Goal: Information Seeking & Learning: Learn about a topic

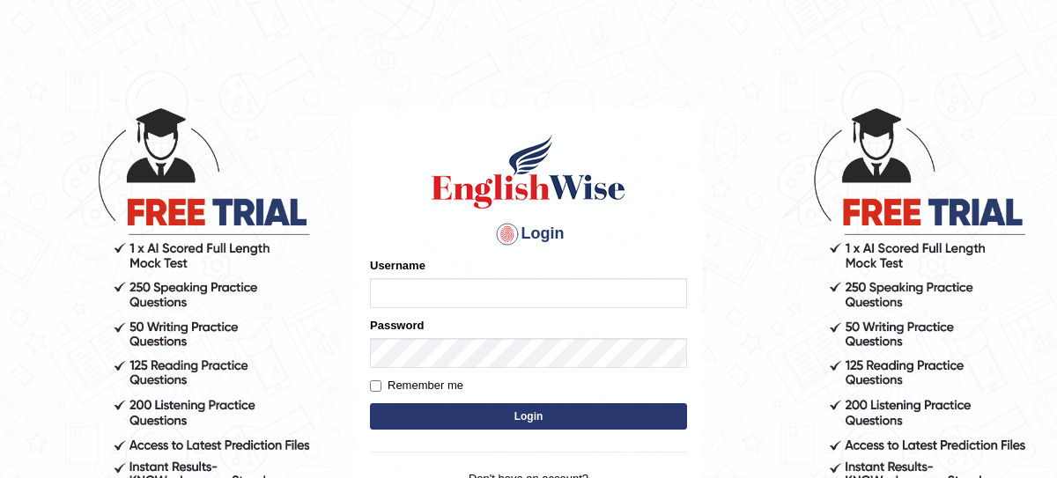
type input "nagindra"
click at [566, 420] on button "Login" at bounding box center [528, 417] width 317 height 26
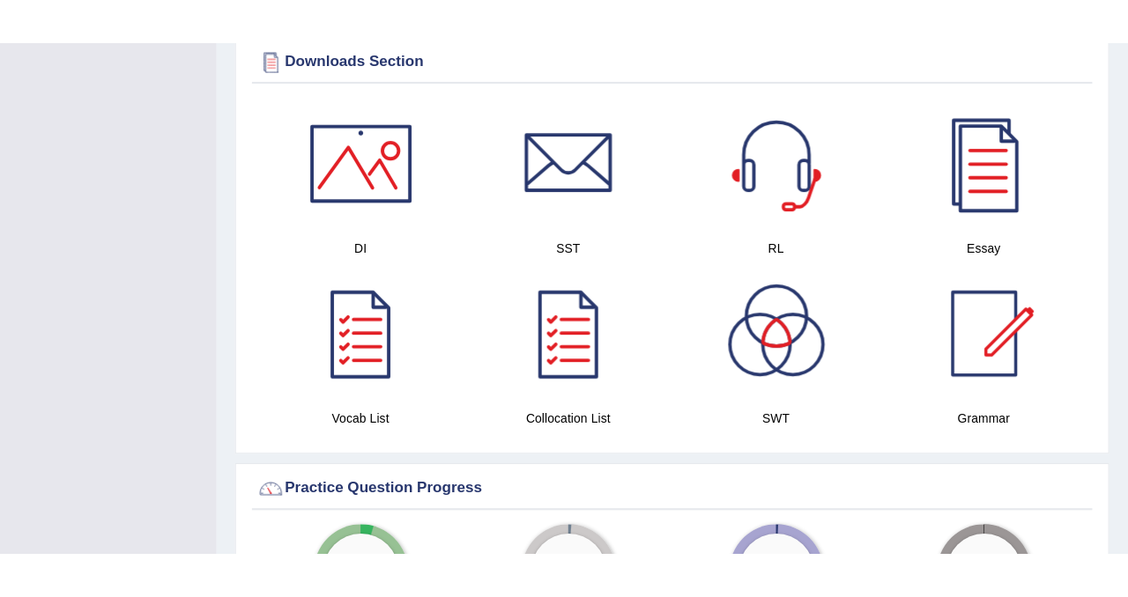
scroll to position [939, 0]
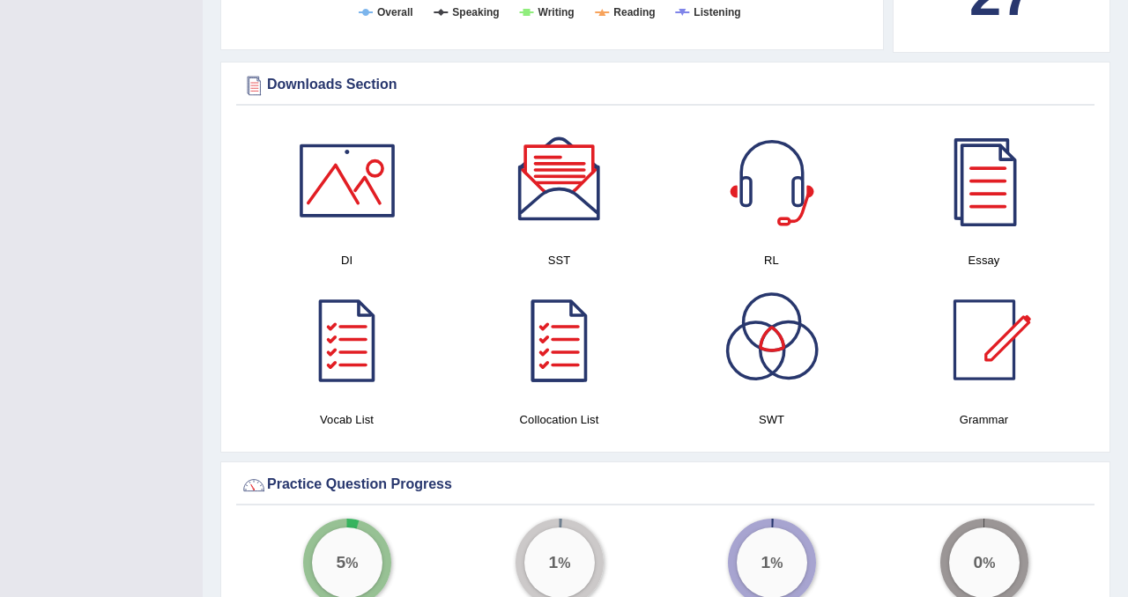
click at [770, 397] on div at bounding box center [771, 339] width 123 height 123
click at [579, 203] on div at bounding box center [559, 180] width 123 height 123
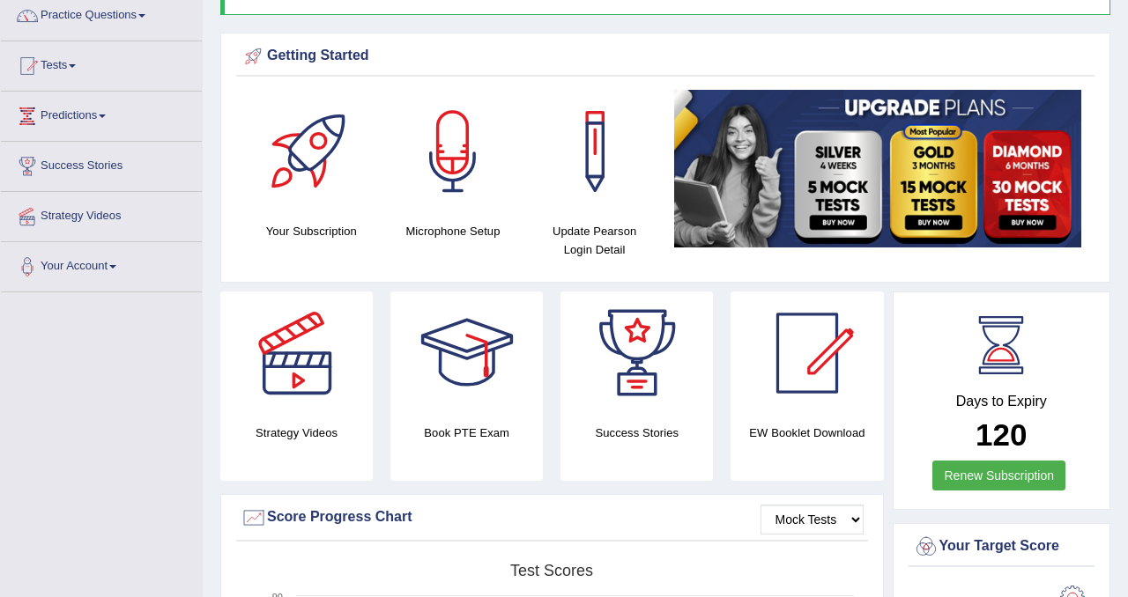
scroll to position [52, 0]
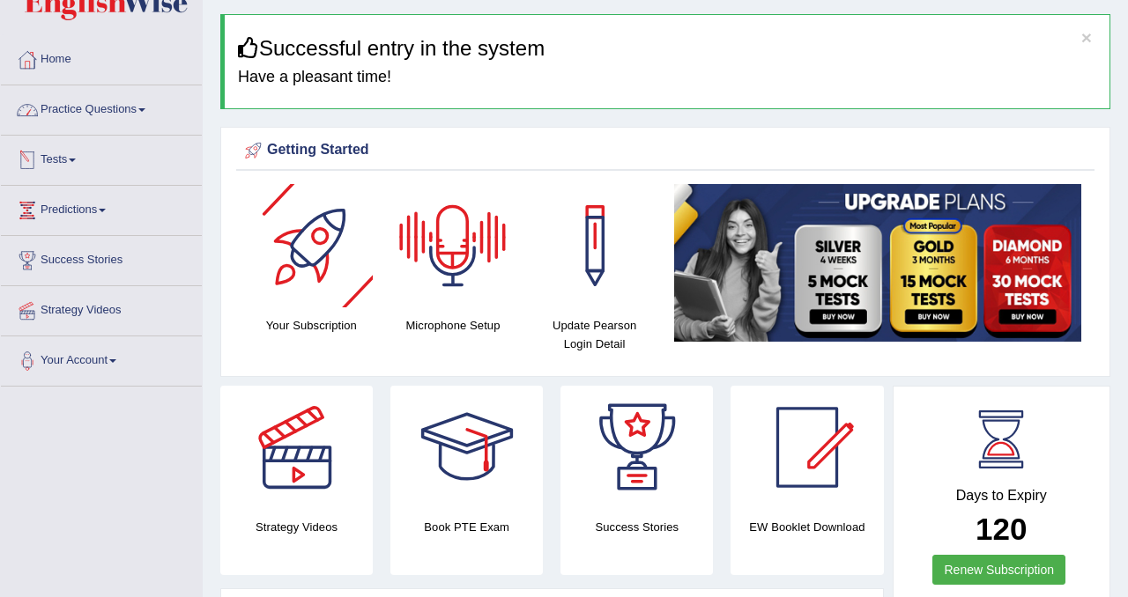
click at [100, 102] on link "Practice Questions" at bounding box center [101, 107] width 201 height 44
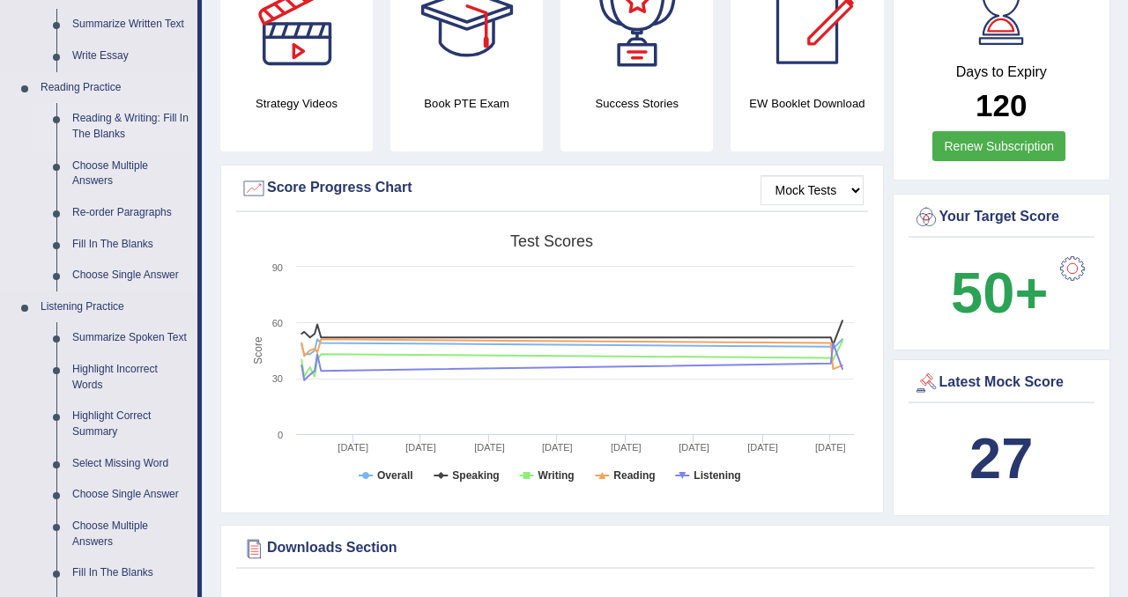
scroll to position [627, 0]
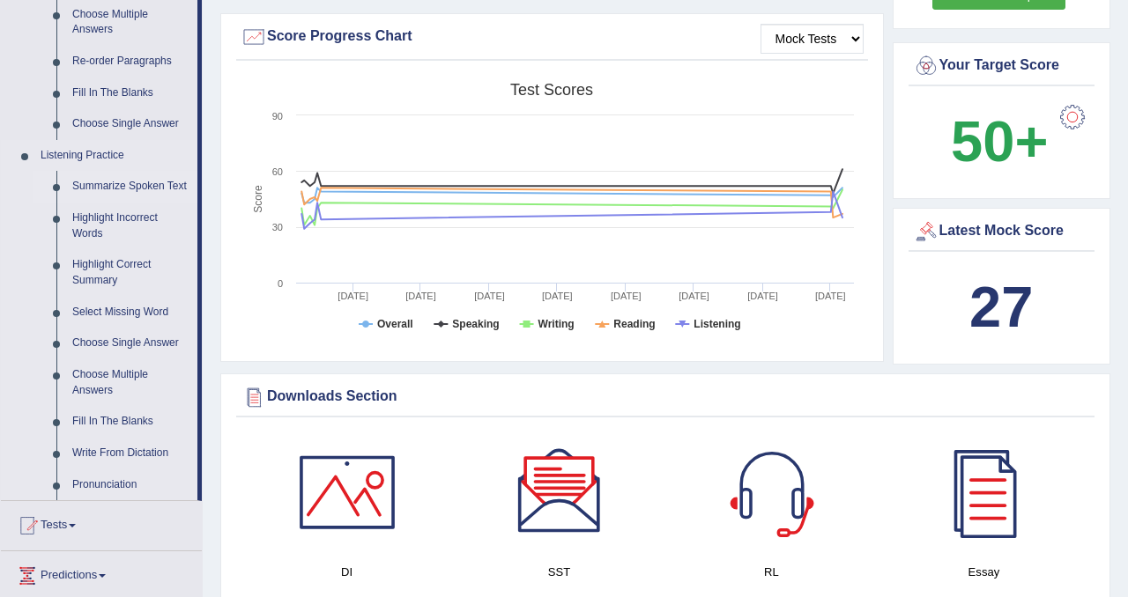
click at [111, 182] on link "Summarize Spoken Text" at bounding box center [130, 187] width 133 height 32
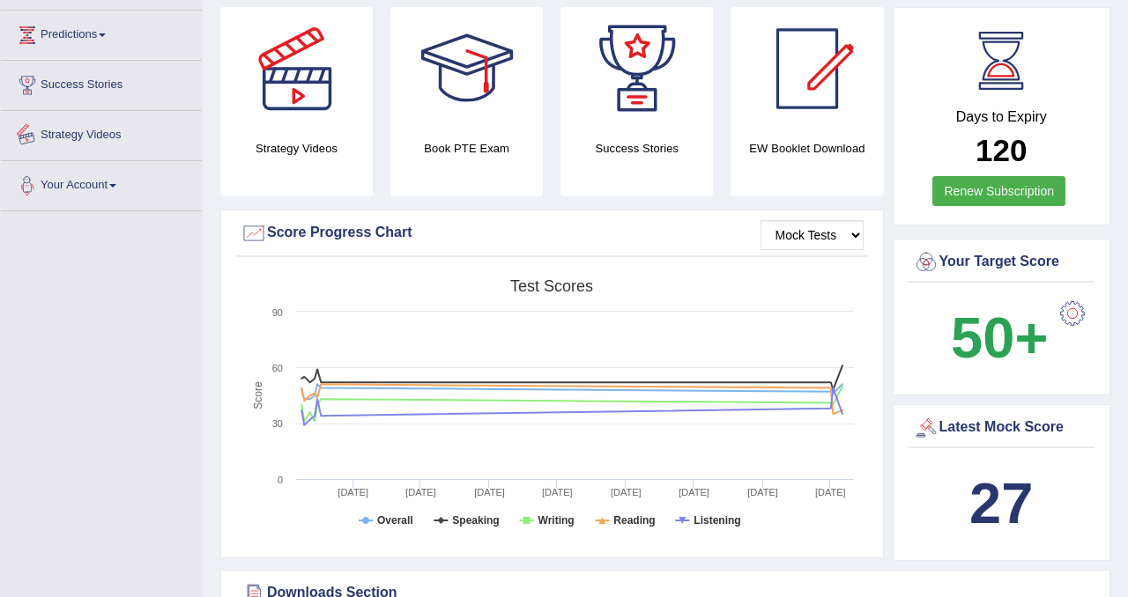
scroll to position [626, 0]
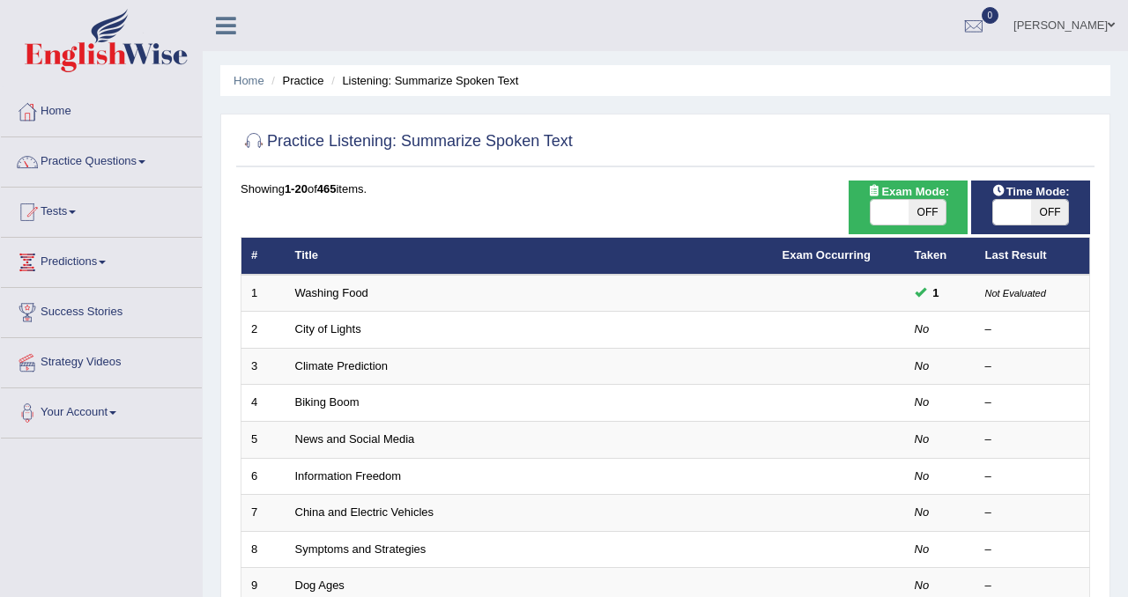
click at [925, 209] on span "OFF" at bounding box center [927, 212] width 38 height 25
checkbox input "true"
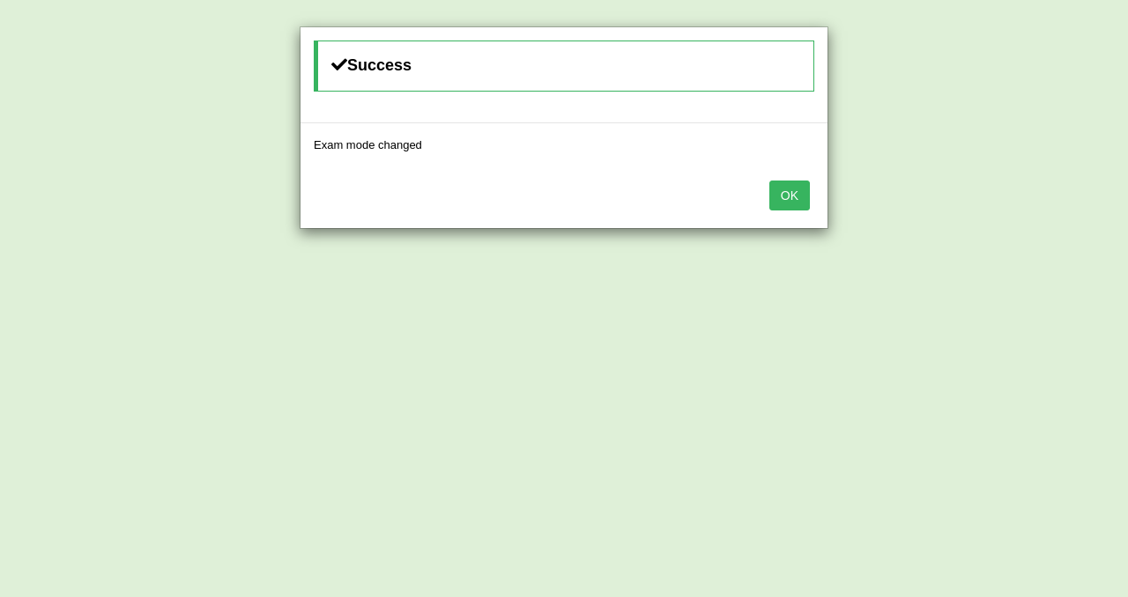
click at [779, 191] on button "OK" at bounding box center [789, 196] width 41 height 30
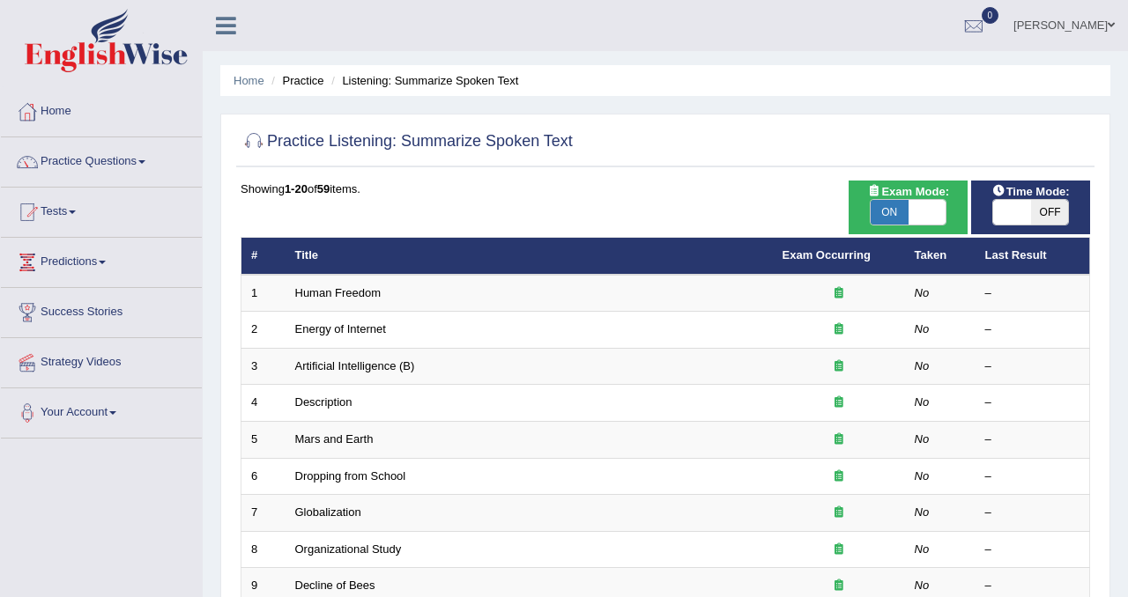
click at [1038, 215] on span "OFF" at bounding box center [1050, 212] width 38 height 25
checkbox input "true"
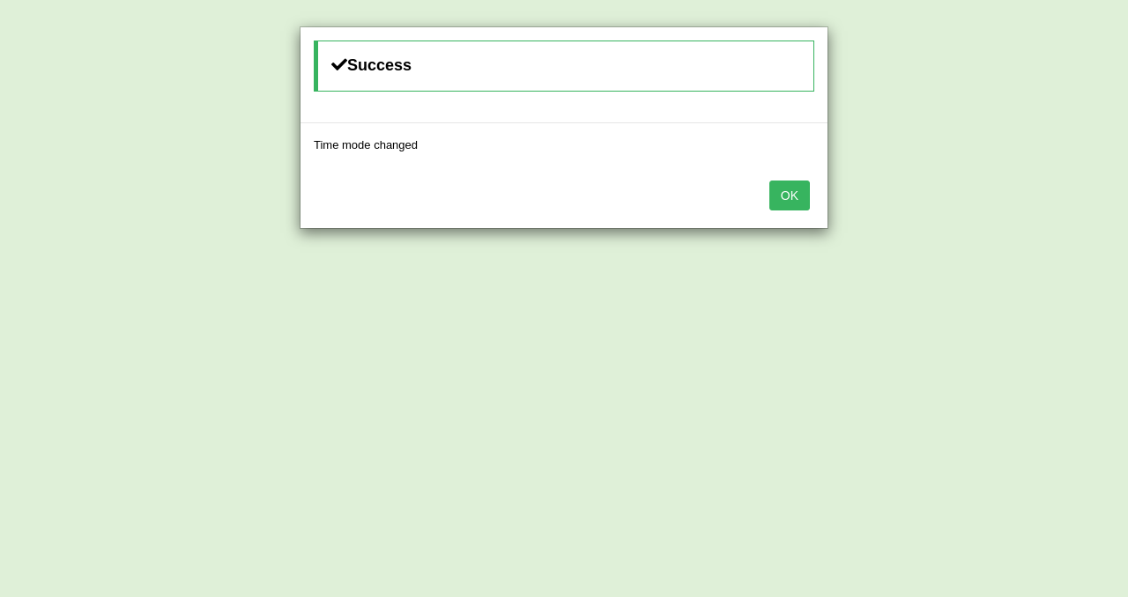
click at [782, 203] on button "OK" at bounding box center [789, 196] width 41 height 30
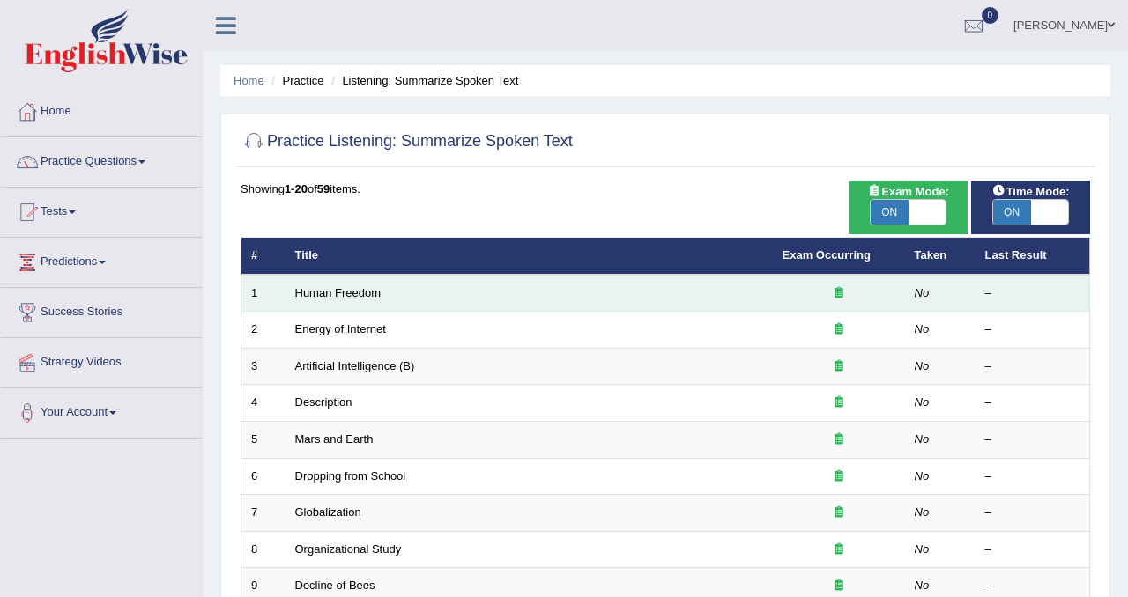
click at [362, 289] on link "Human Freedom" at bounding box center [338, 292] width 86 height 13
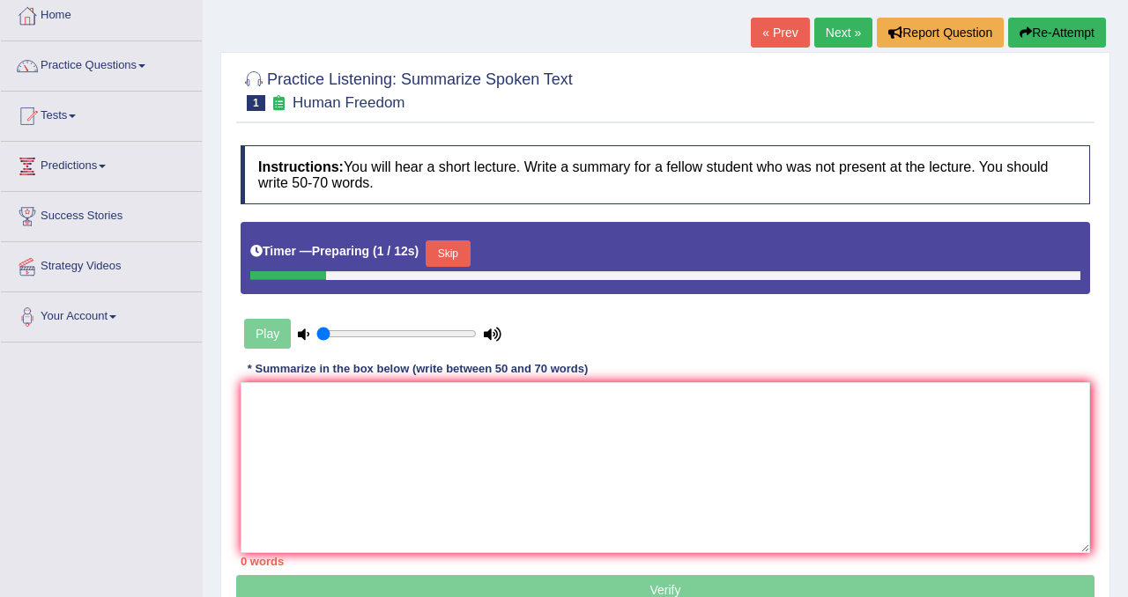
scroll to position [98, 0]
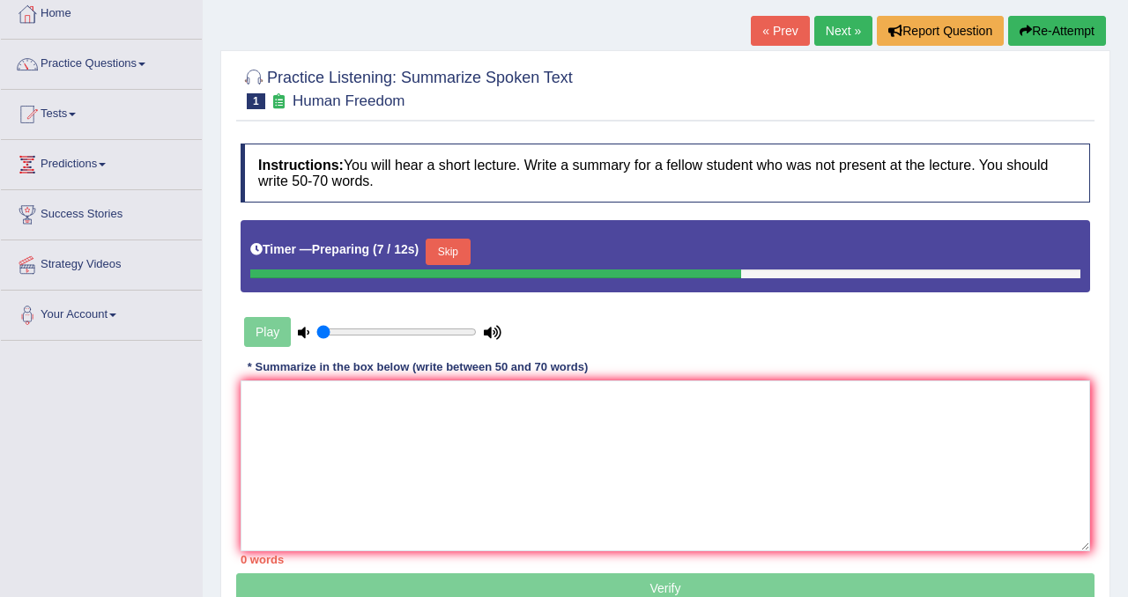
click at [823, 38] on link "Next »" at bounding box center [843, 31] width 58 height 30
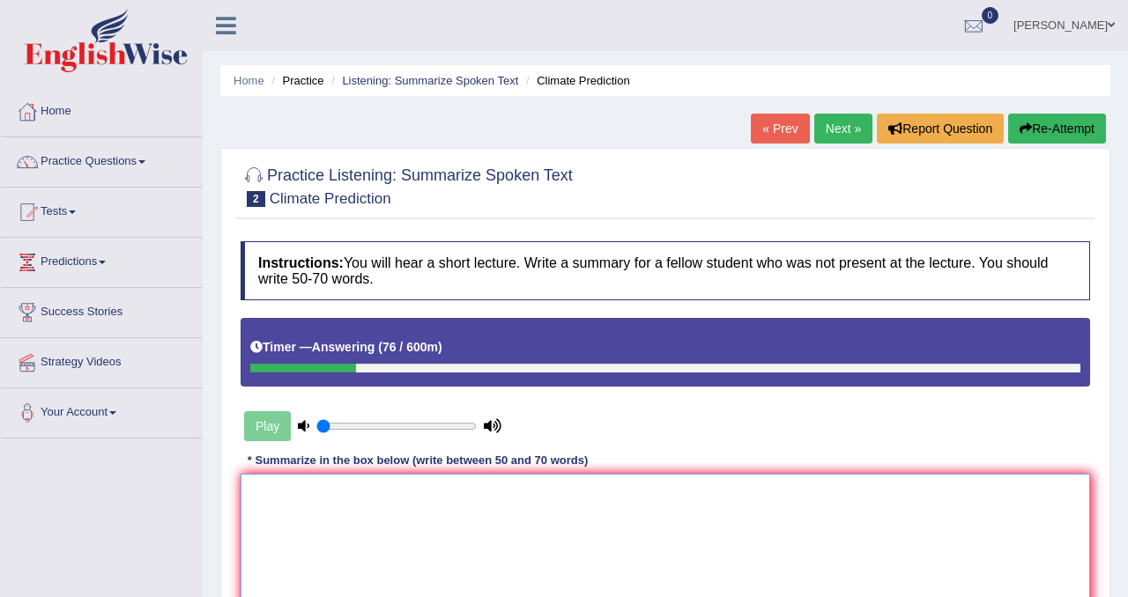
click at [371, 499] on textarea at bounding box center [665, 559] width 849 height 171
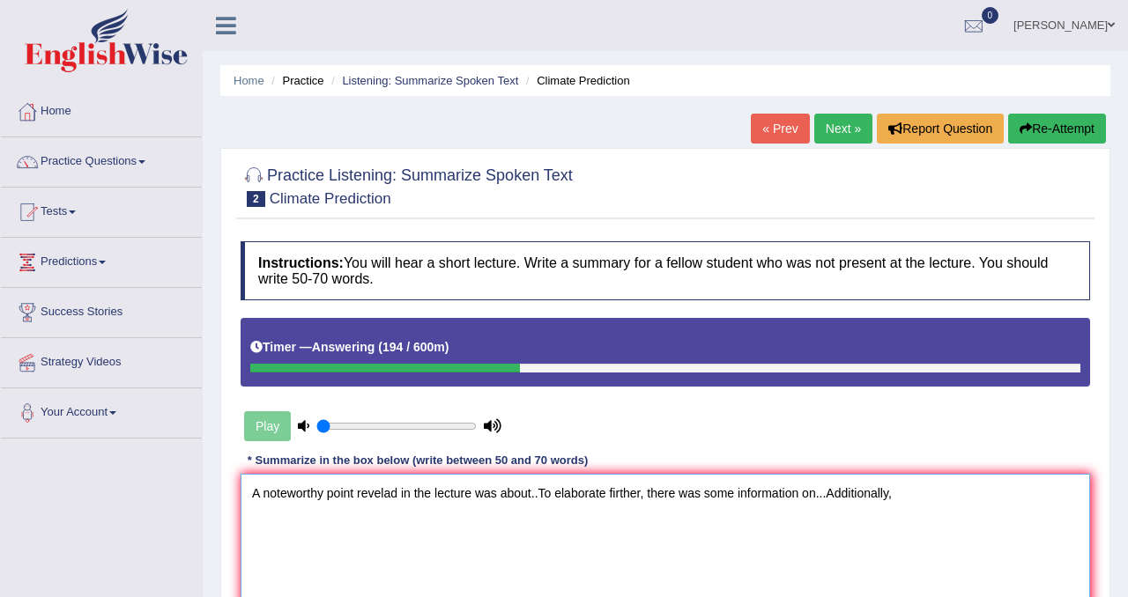
click at [383, 496] on textarea "A noteworthy point revelad in the lecture was about..To elaborate firther, ther…" at bounding box center [665, 559] width 849 height 171
click at [400, 496] on textarea "A noteworthy point revealad in the lecture was about..To elaborate firther, the…" at bounding box center [665, 559] width 849 height 171
click at [932, 497] on textarea "A noteworthy point revealed in the lecture was about..To elaborate firther, the…" at bounding box center [665, 559] width 849 height 171
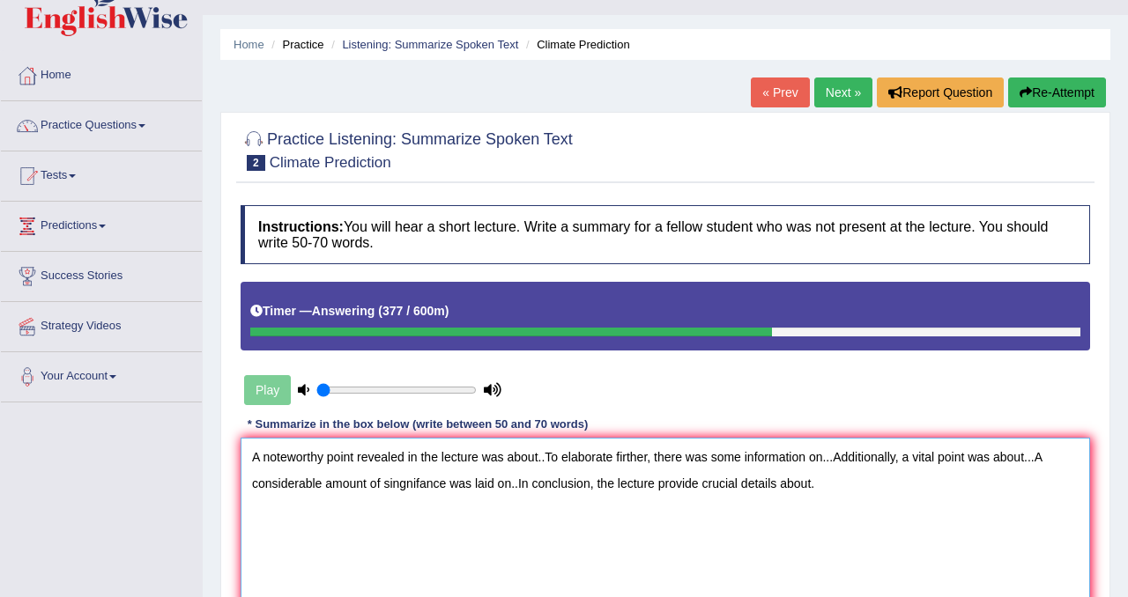
scroll to position [42, 0]
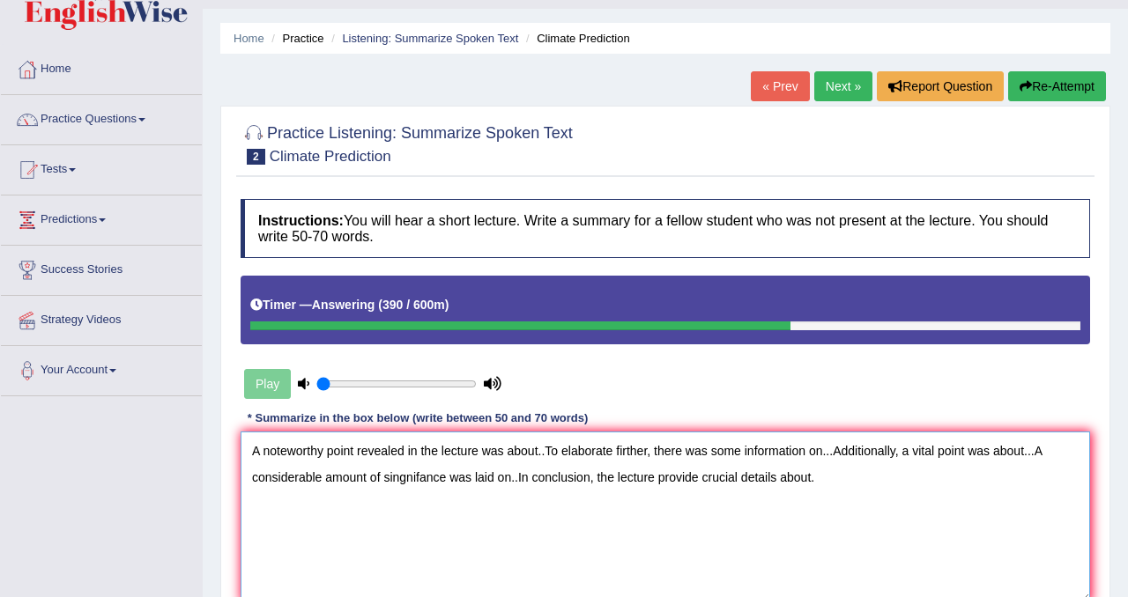
type textarea "A noteworthy point revealed in the lecture was about..To elaborate firther, the…"
click at [1049, 92] on button "Re-Attempt" at bounding box center [1057, 86] width 98 height 30
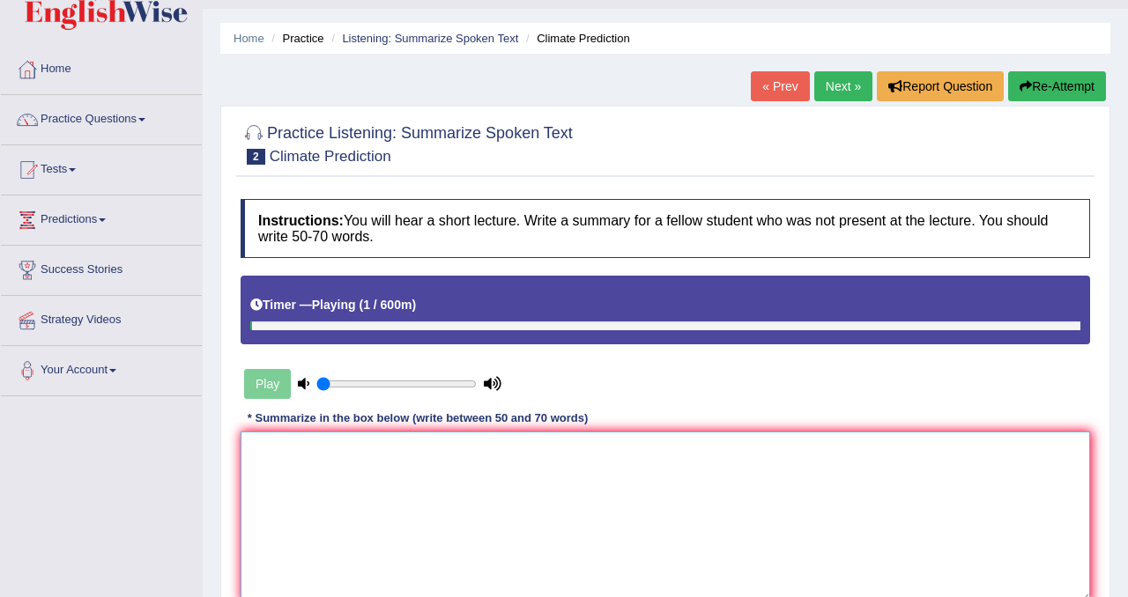
click at [370, 458] on textarea at bounding box center [665, 517] width 849 height 171
click at [328, 456] on textarea "A noteworthy revealed" at bounding box center [665, 517] width 849 height 171
click at [437, 459] on textarea "A noteworthy point revealed" at bounding box center [665, 517] width 849 height 171
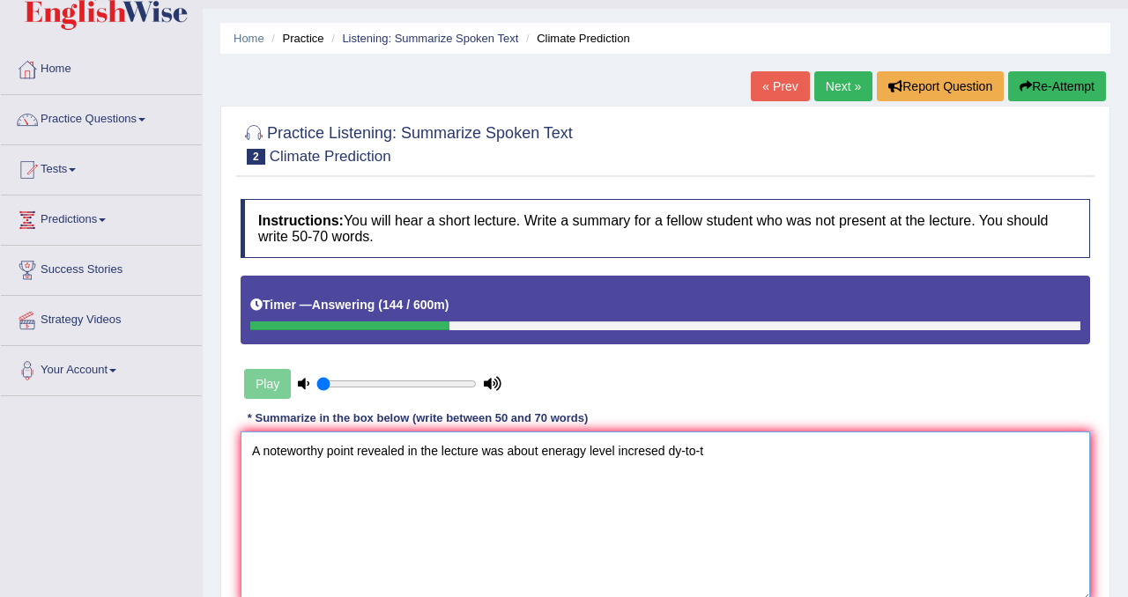
click at [678, 452] on textarea "A noteworthy point revealed in the lecture was about eneragy level incresed dy-…" at bounding box center [665, 517] width 849 height 171
click at [729, 453] on textarea "A noteworthy point revealed in the lecture was about eneragy level incresed day…" at bounding box center [665, 517] width 849 height 171
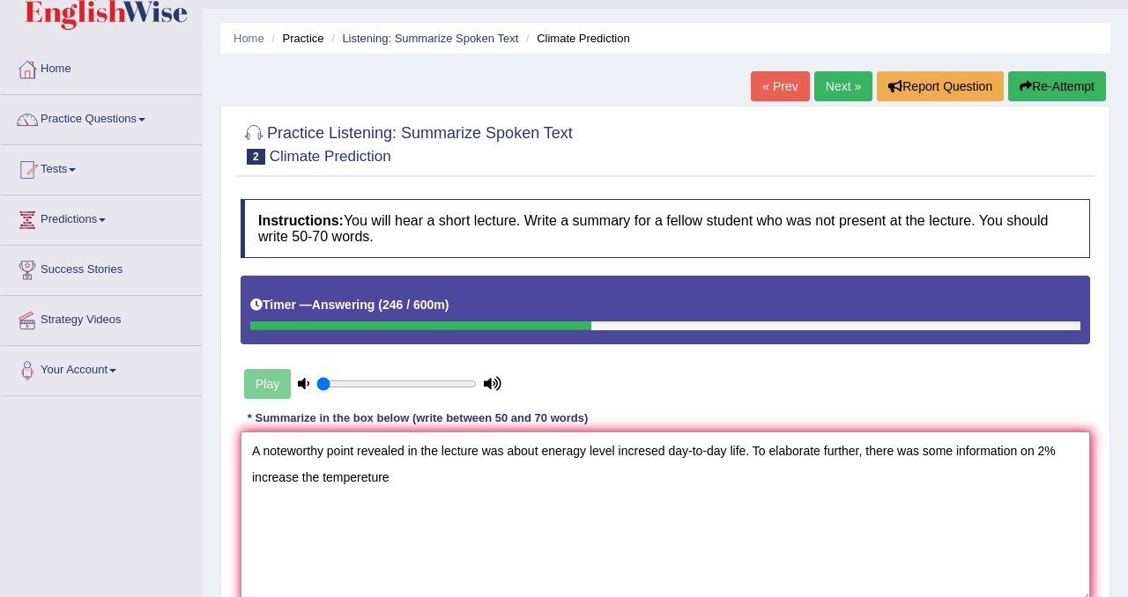
click at [370, 479] on textarea "A noteworthy point revealed in the lecture was about eneragy level incresed day…" at bounding box center [665, 517] width 849 height 171
click at [401, 478] on textarea "A noteworthy point revealed in the lecture was about eneragy level incresed day…" at bounding box center [665, 517] width 849 height 171
click at [427, 481] on textarea "A noteworthy point revealed in the lecture was about eneragy level incresed day…" at bounding box center [665, 517] width 849 height 171
click at [448, 480] on textarea "A noteworthy point revealed in the lecture was about eneragy level incresed day…" at bounding box center [665, 517] width 849 height 171
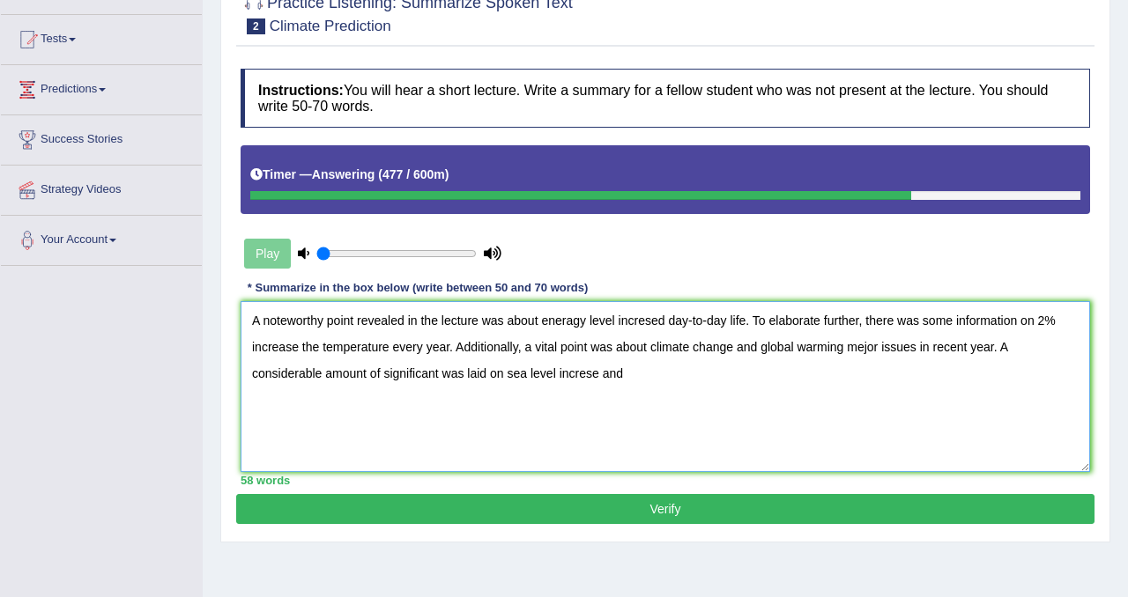
scroll to position [174, 0]
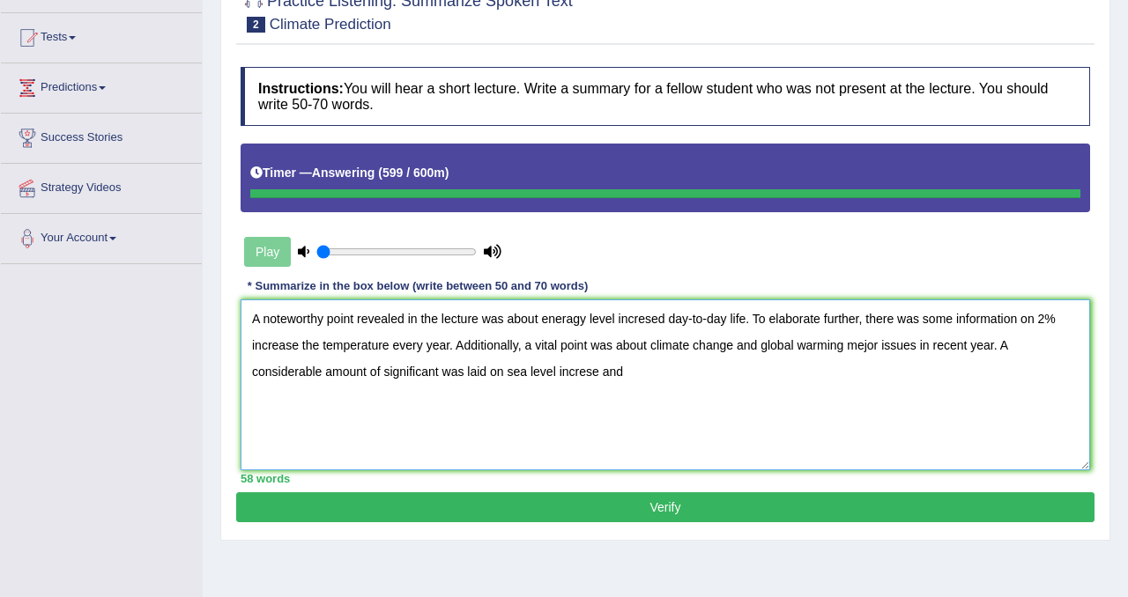
type textarea "A noteworthy point revealed in the lecture was about eneragy level incresed day…"
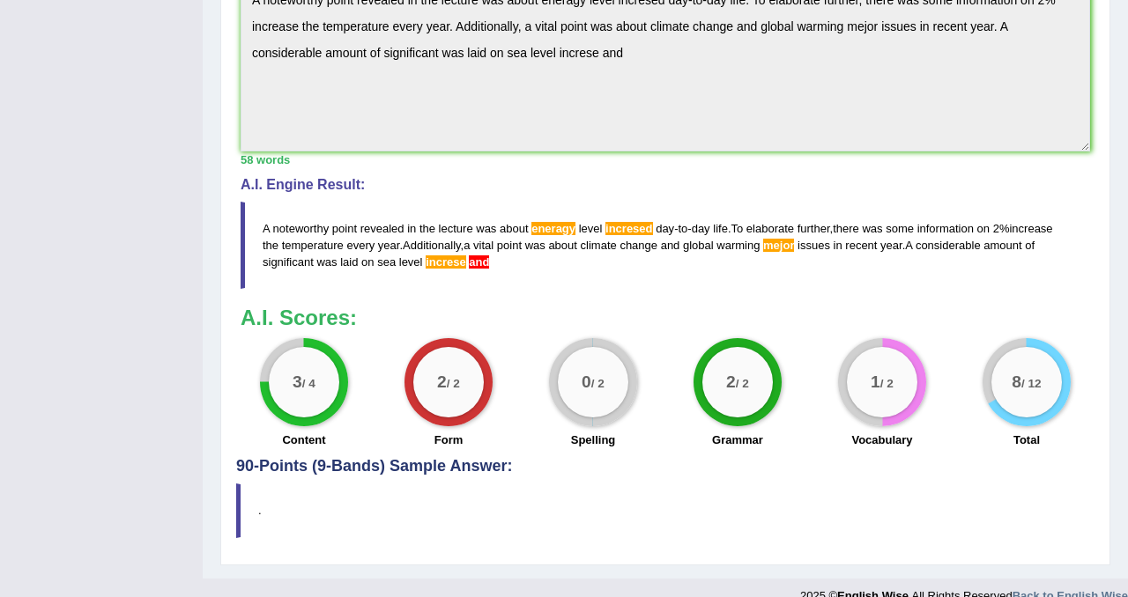
scroll to position [715, 0]
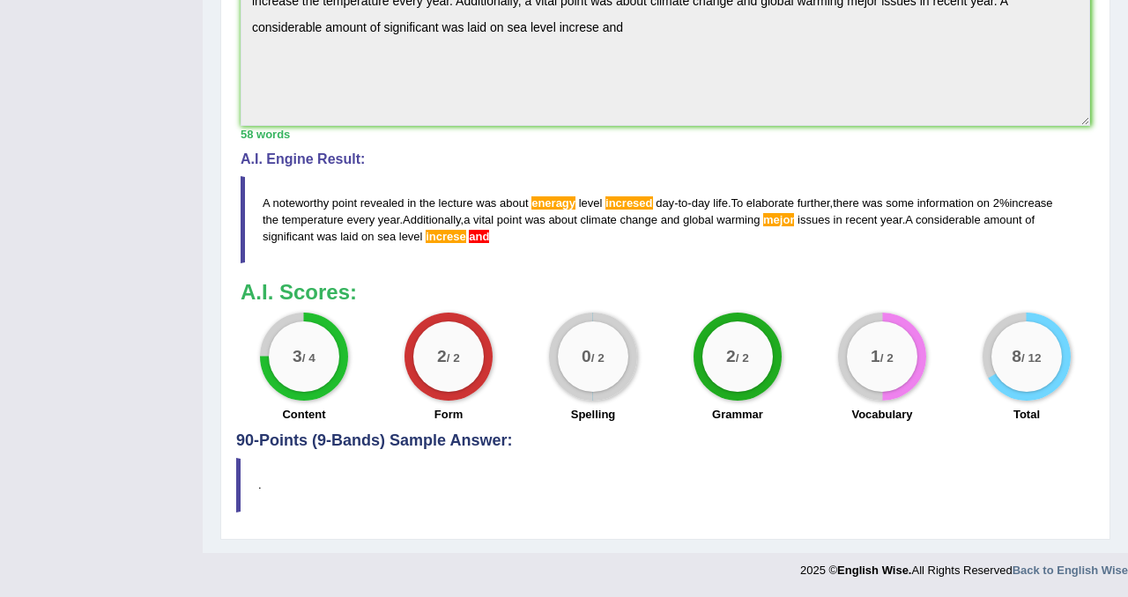
click at [1056, 253] on blockquote "A noteworthy point revealed in the lecture was about eneragy level incresed day…" at bounding box center [665, 219] width 849 height 87
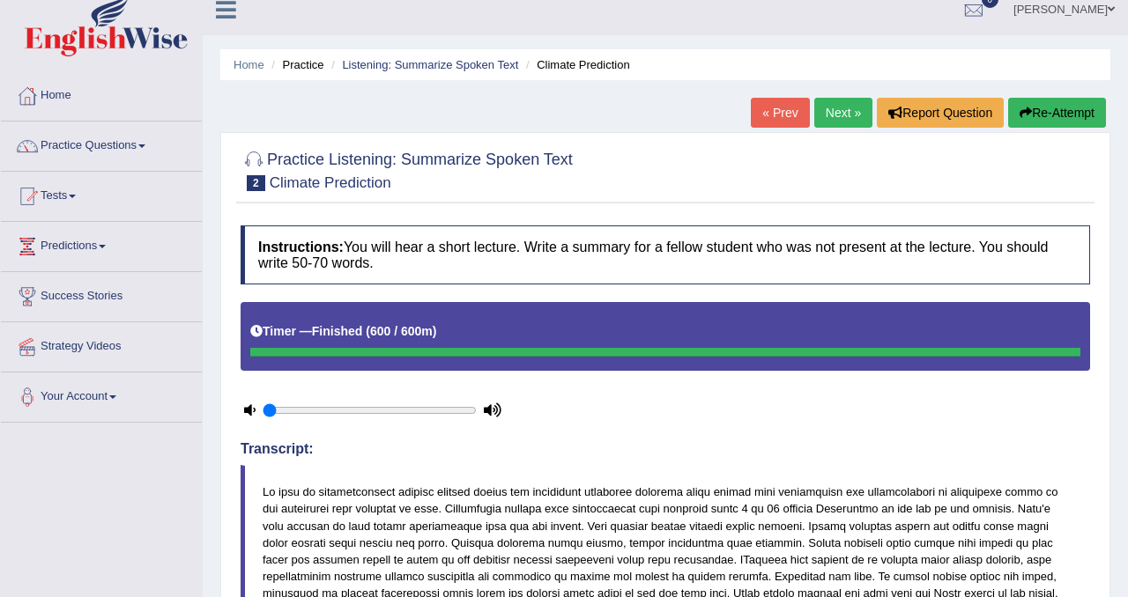
scroll to position [12, 0]
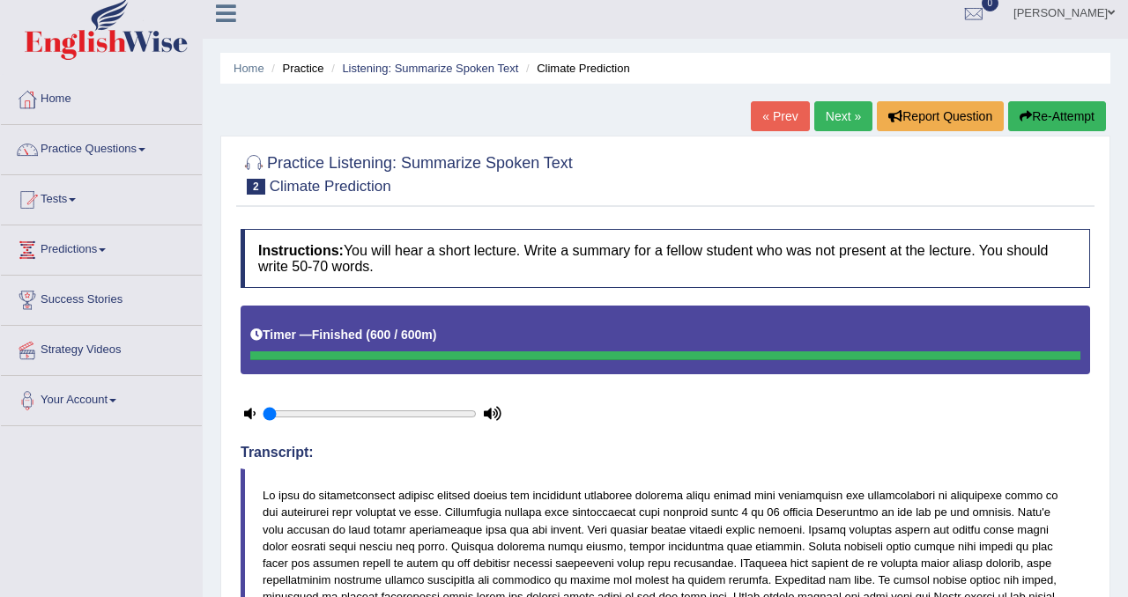
click at [1075, 117] on button "Re-Attempt" at bounding box center [1057, 116] width 98 height 30
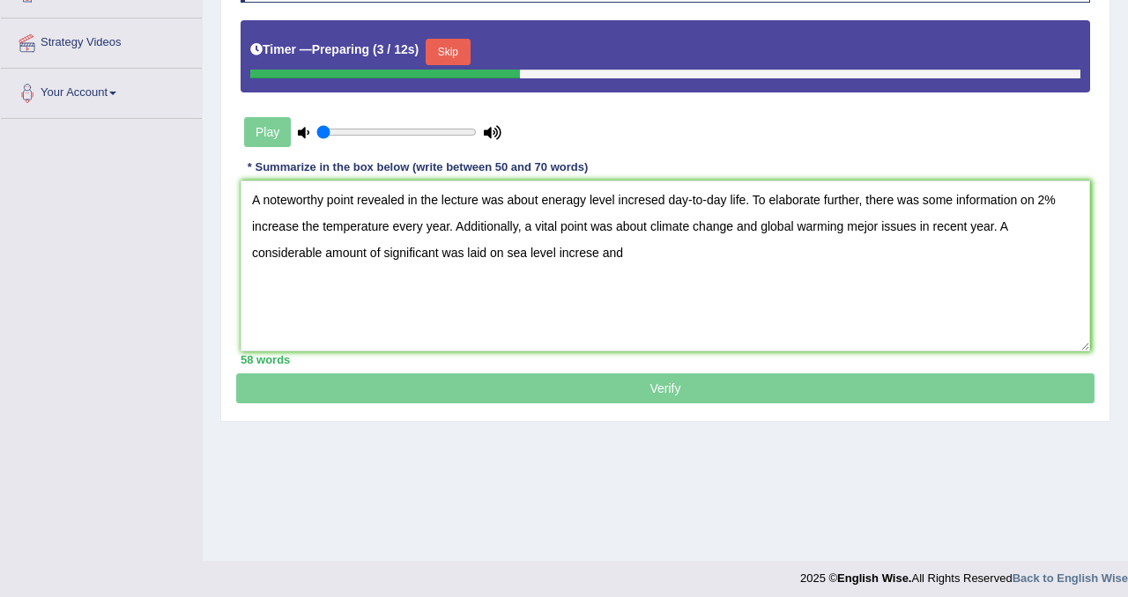
type textarea "A noteworthy point revealed in the lecture was about eneragy level incresed day…"
click at [457, 53] on button "Skip" at bounding box center [448, 52] width 44 height 26
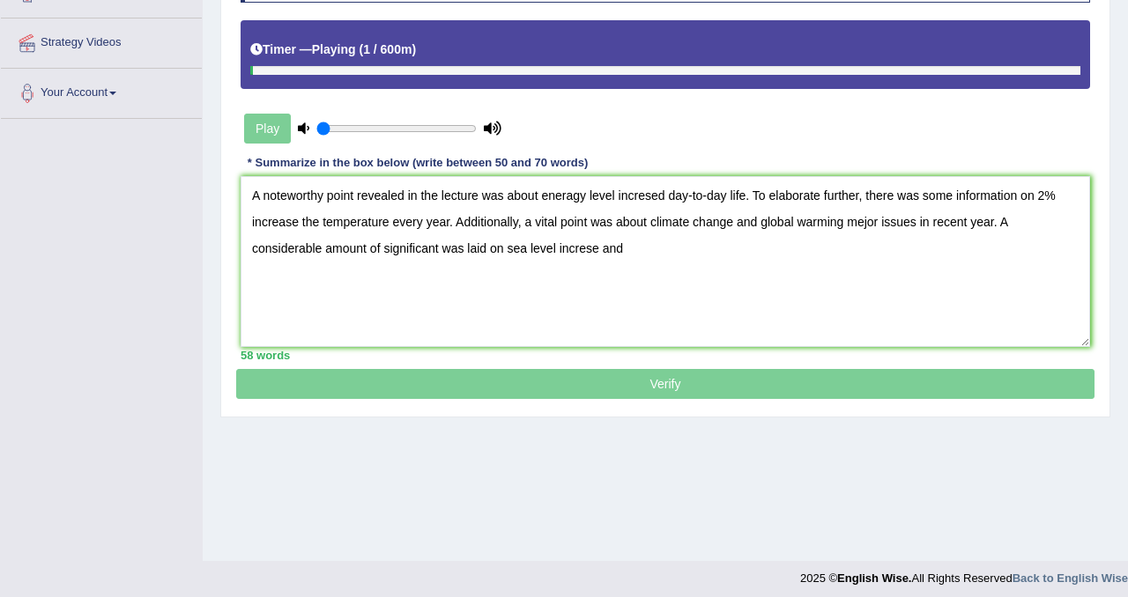
click at [306, 129] on icon at bounding box center [303, 127] width 11 height 11
click at [344, 132] on input "range" at bounding box center [396, 129] width 160 height 14
drag, startPoint x: 338, startPoint y: 132, endPoint x: 304, endPoint y: 136, distance: 34.5
type input "0.05"
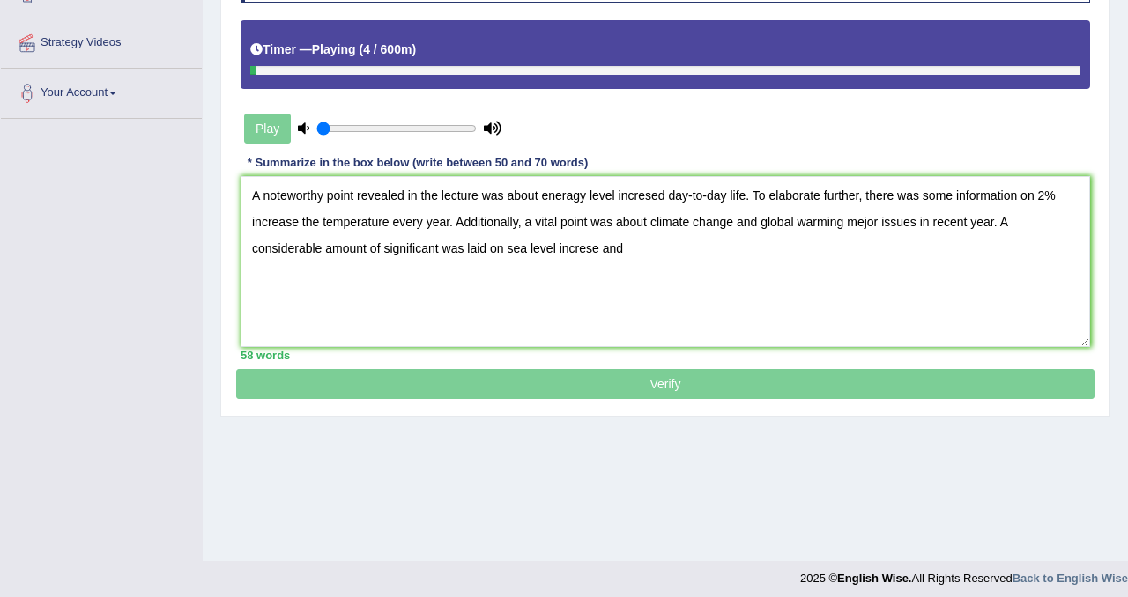
click at [316, 136] on input "range" at bounding box center [396, 129] width 160 height 14
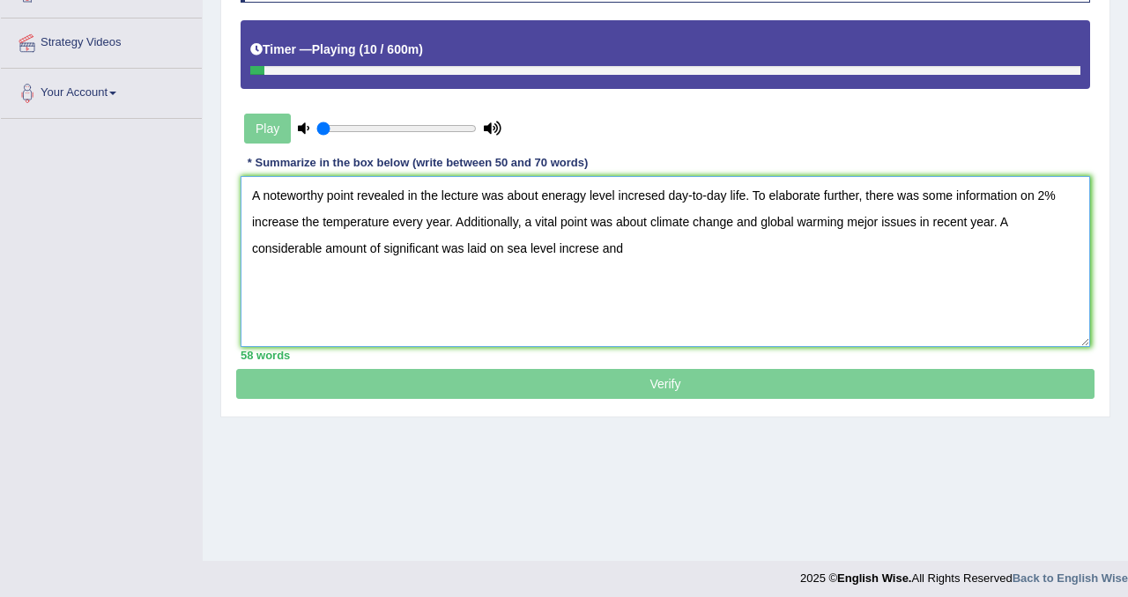
click at [658, 258] on textarea "A noteworthy point revealed in the lecture was about eneragy level incresed day…" at bounding box center [665, 261] width 849 height 171
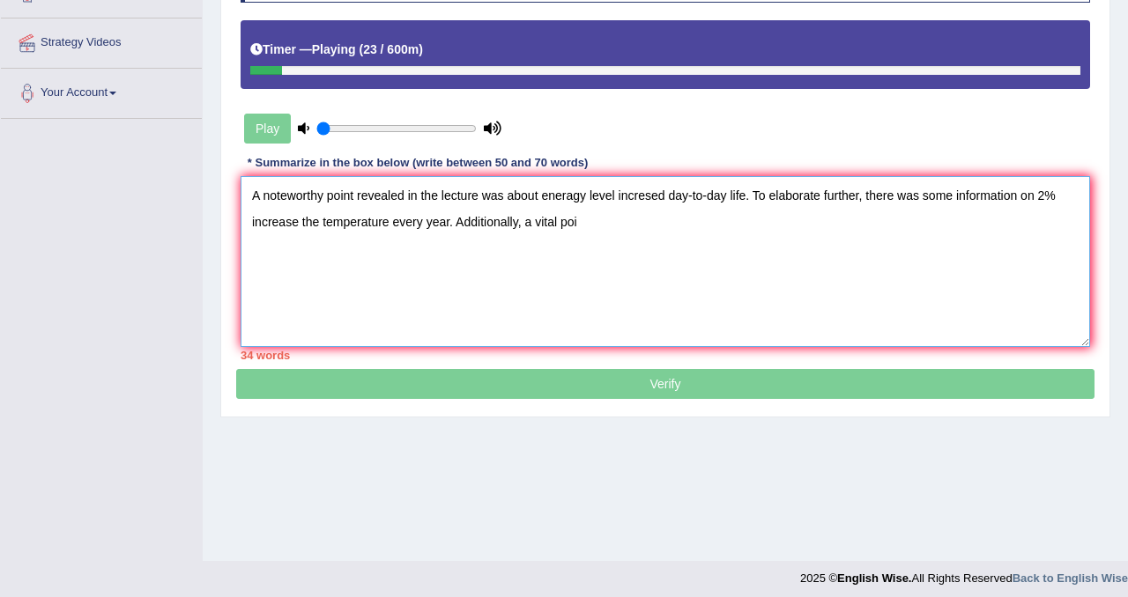
type textarea "A noteworthy point revealed in the lecture was about eneragy level incresed day…"
drag, startPoint x: 248, startPoint y: 192, endPoint x: 941, endPoint y: 328, distance: 706.6
click at [941, 328] on textarea "A noteworthy point revealed in the lecture was about eneragy level incresed day…" at bounding box center [665, 261] width 849 height 171
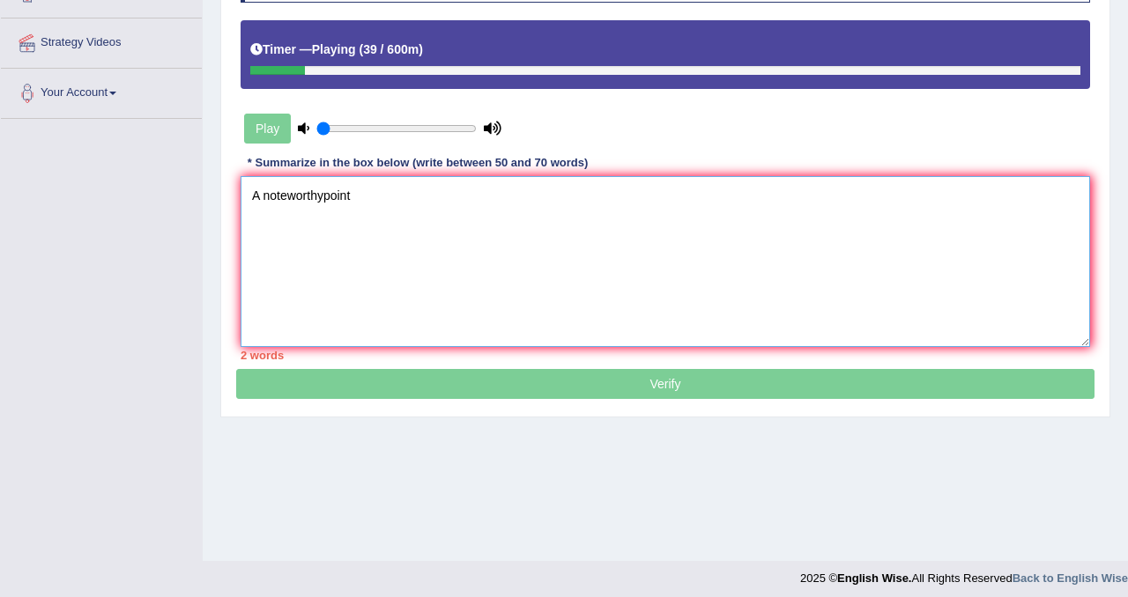
click at [318, 198] on textarea "A noteworthypoint" at bounding box center [665, 261] width 849 height 171
click at [326, 198] on textarea "A noteworthypoint" at bounding box center [665, 261] width 849 height 171
click at [373, 196] on textarea "A noteworthy point" at bounding box center [665, 261] width 849 height 171
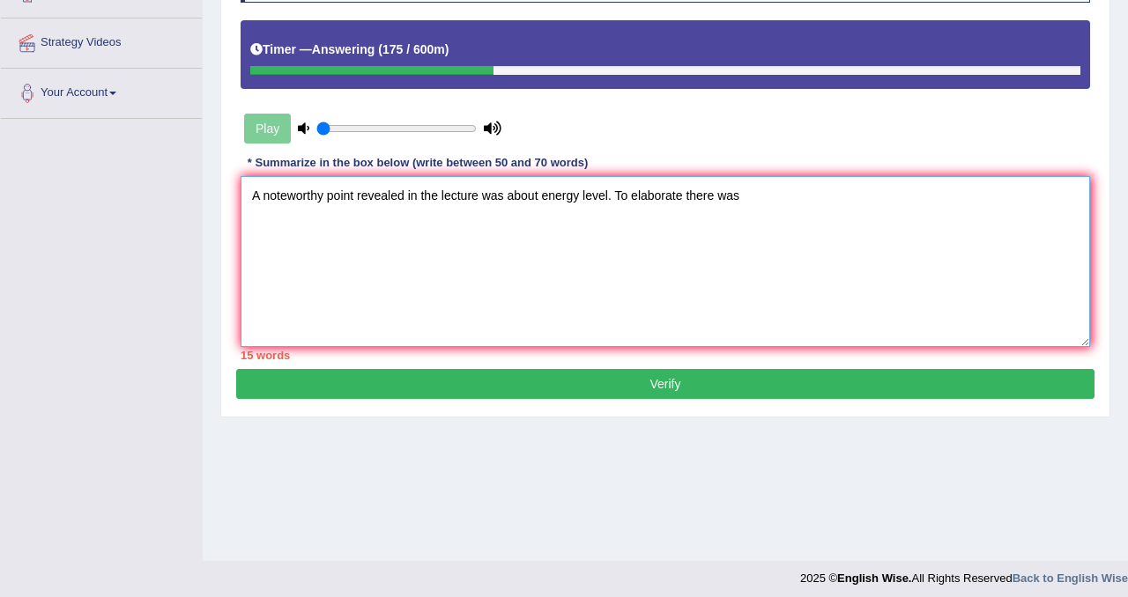
click at [690, 198] on textarea "A noteworthy point revealed in the lecture was about energy level. To elaborate…" at bounding box center [665, 261] width 849 height 171
click at [788, 195] on textarea "A noteworthy point revealed in the lecture was about energy level. To elaborate…" at bounding box center [665, 261] width 849 height 171
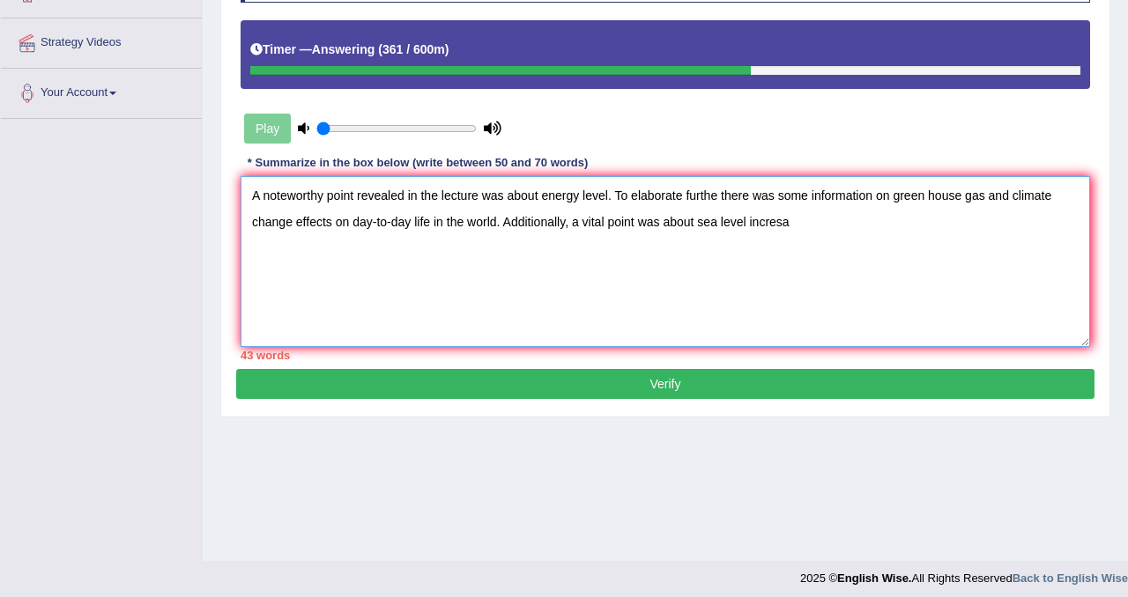
click at [752, 226] on textarea "A noteworthy point revealed in the lecture was about energy level. To elaborate…" at bounding box center [665, 261] width 849 height 171
click at [764, 224] on textarea "A noteworthy point revealed in the lecture was about energy level. To elaborate…" at bounding box center [665, 261] width 849 height 171
click at [835, 228] on textarea "A noteworthy point revealed in the lecture was about energy level. To elaborate…" at bounding box center [665, 261] width 849 height 171
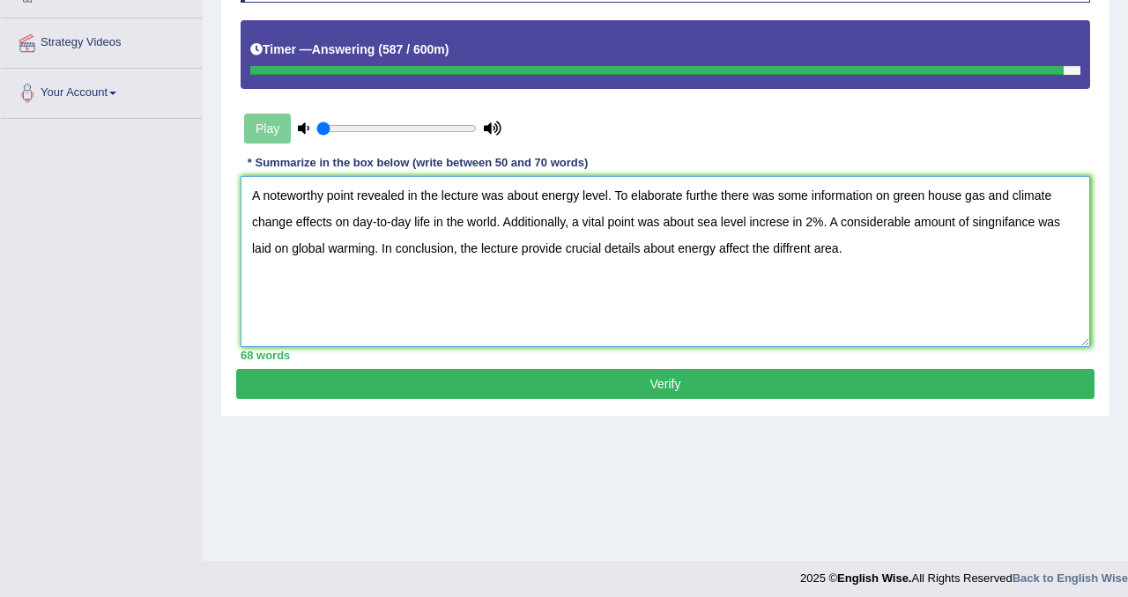
type textarea "A noteworthy point revealed in the lecture was about energy level. To elaborate…"
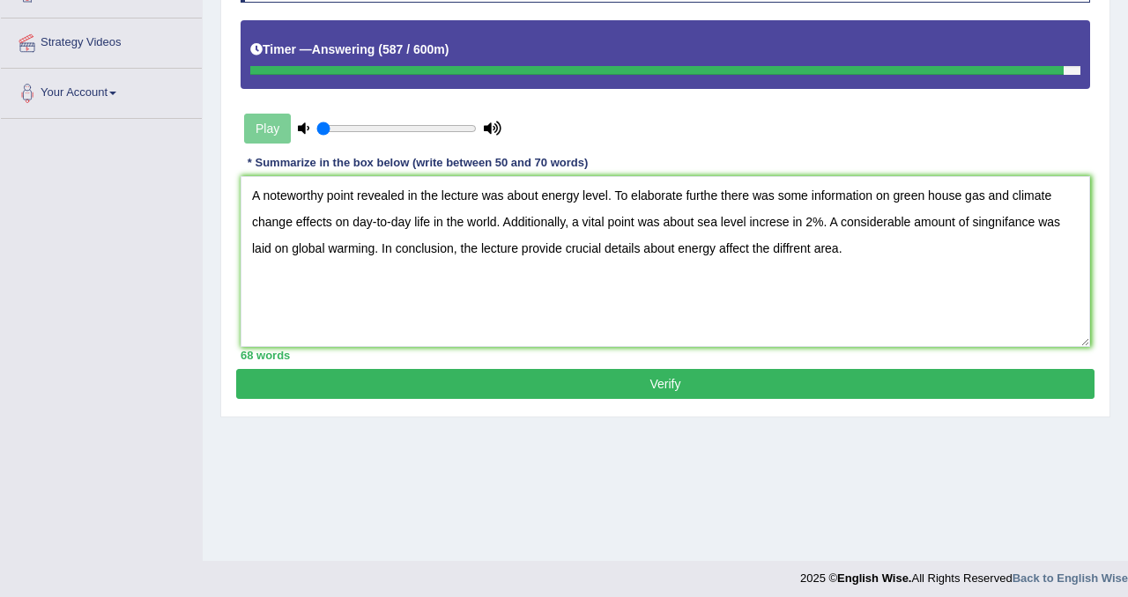
click at [841, 382] on button "Verify" at bounding box center [665, 384] width 858 height 30
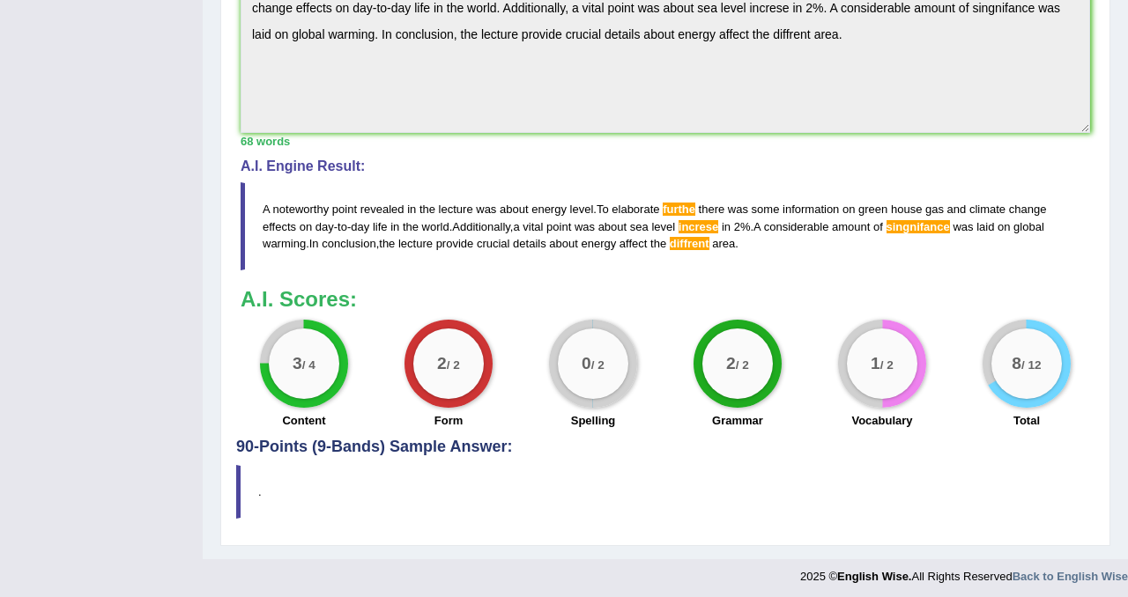
scroll to position [614, 0]
